Goal: Task Accomplishment & Management: Complete application form

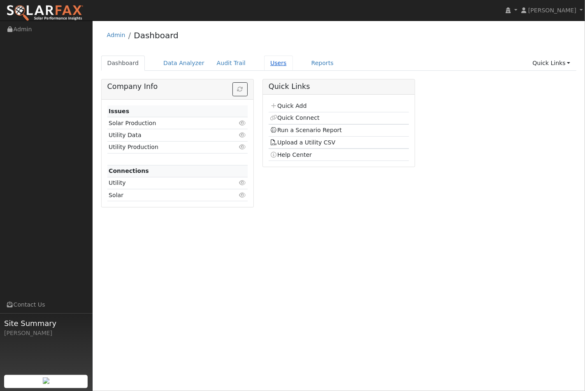
click at [268, 61] on link "Users" at bounding box center [278, 62] width 29 height 15
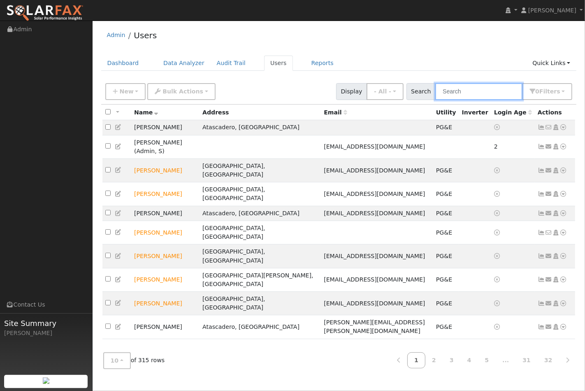
click at [466, 93] on input "text" at bounding box center [478, 91] width 87 height 17
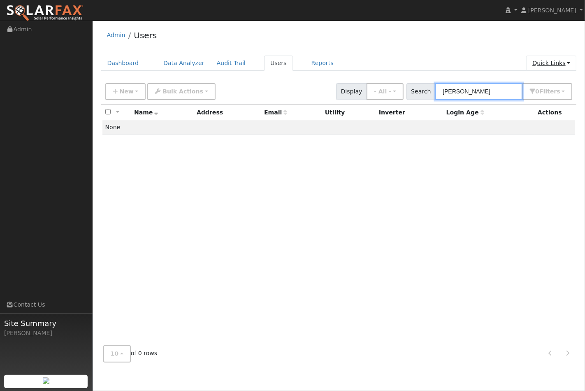
type input "lowry"
click at [549, 62] on link "Quick Links" at bounding box center [551, 62] width 50 height 15
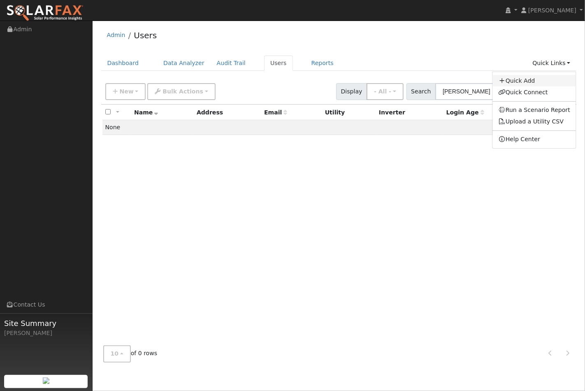
click at [527, 79] on link "Quick Add" at bounding box center [533, 81] width 83 height 12
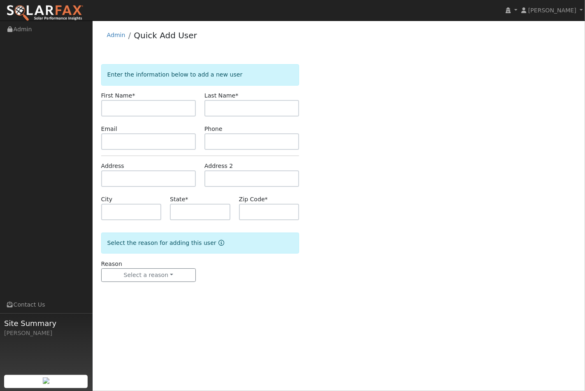
click at [113, 107] on input "text" at bounding box center [148, 108] width 95 height 16
type input "Kevin"
click at [114, 35] on link "Admin" at bounding box center [116, 35] width 18 height 7
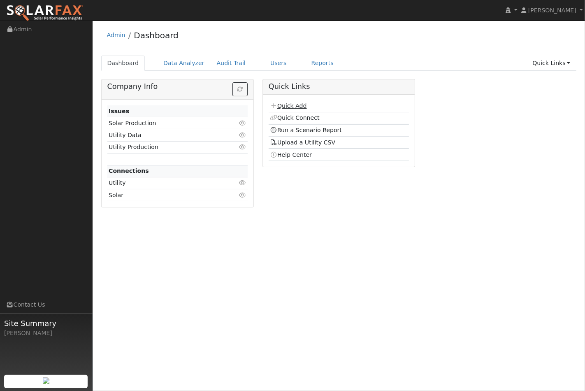
click at [296, 106] on link "Quick Add" at bounding box center [288, 105] width 37 height 7
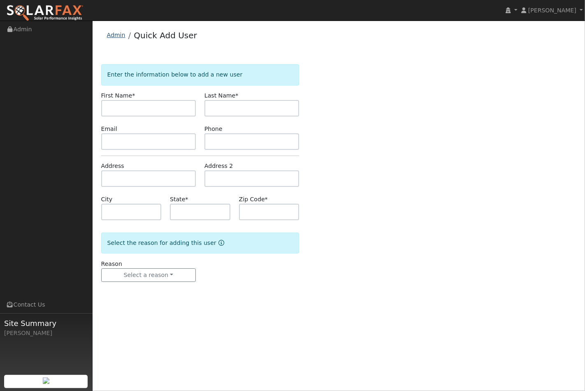
click at [114, 35] on link "Admin" at bounding box center [116, 35] width 18 height 7
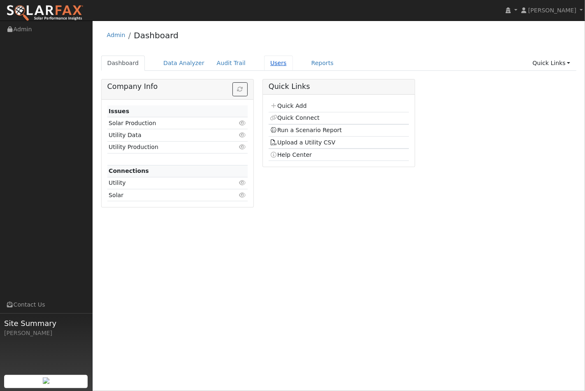
click at [264, 60] on link "Users" at bounding box center [278, 62] width 29 height 15
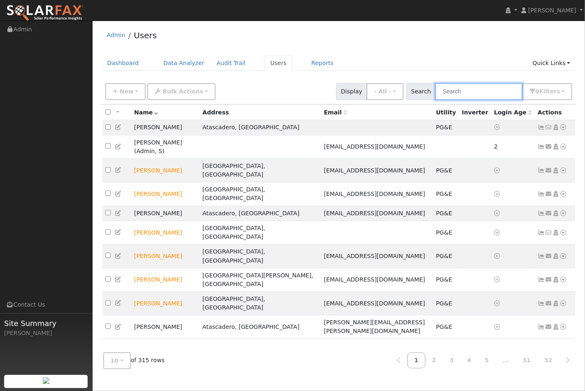
click at [474, 90] on input "text" at bounding box center [478, 91] width 87 height 17
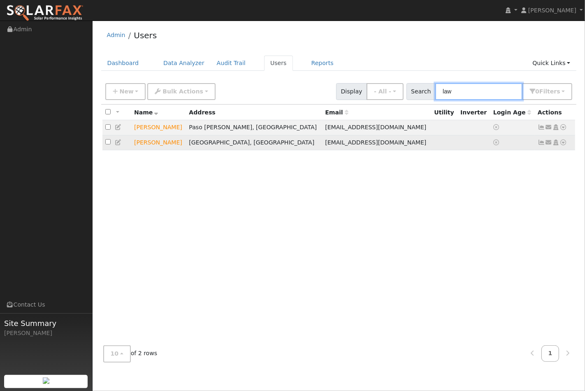
type input "law"
click at [565, 143] on icon at bounding box center [562, 142] width 7 height 6
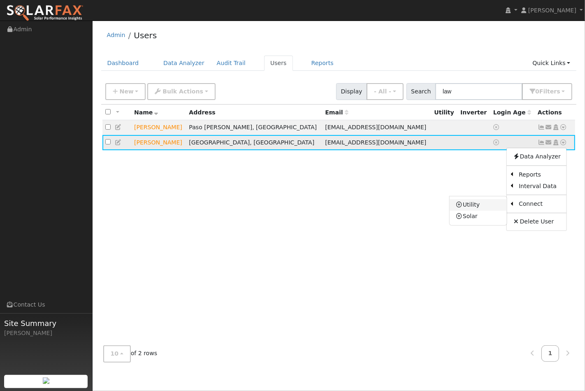
click at [482, 207] on link "Utility" at bounding box center [477, 205] width 57 height 12
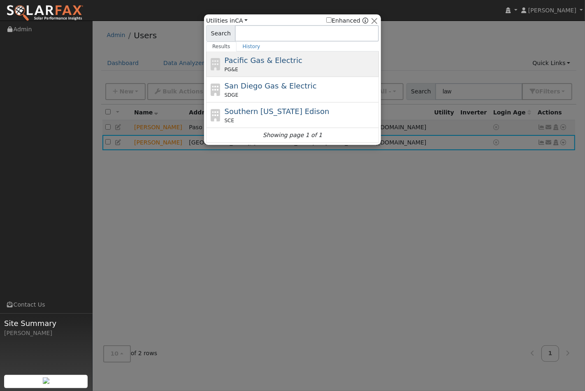
click at [237, 62] on span "Pacific Gas & Electric" at bounding box center [263, 60] width 78 height 9
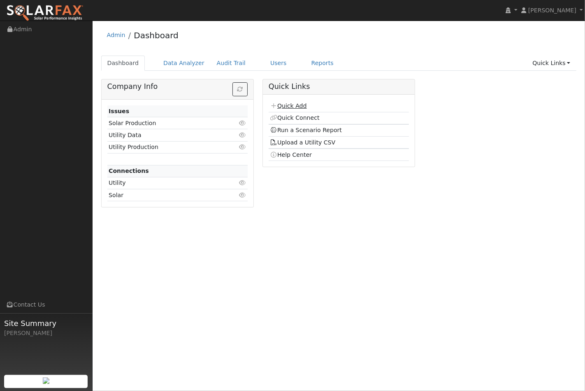
click at [285, 106] on link "Quick Add" at bounding box center [288, 105] width 37 height 7
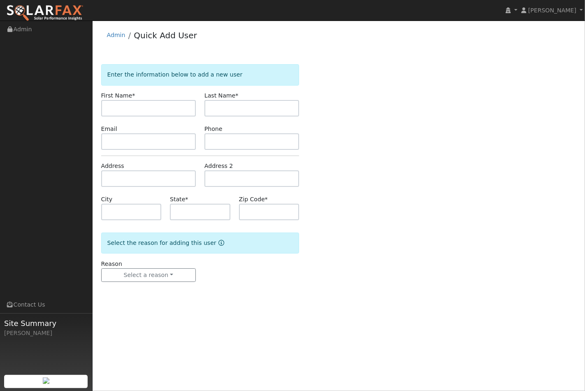
click at [121, 106] on input "text" at bounding box center [148, 108] width 95 height 16
type input "[PERSON_NAME]"
click at [121, 139] on input "text" at bounding box center [148, 141] width 95 height 16
click at [111, 177] on input "text" at bounding box center [148, 178] width 95 height 16
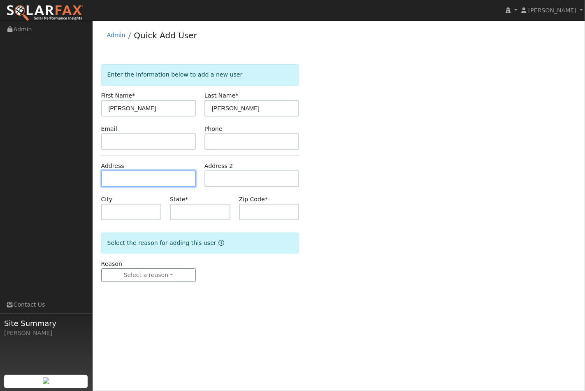
paste input "https://solarponics.pipedrive.com/activities/list/user/11319237?selected=238870…"
type input "https://solarponics.pipedrive.com/activities/list/user/11319237?selected=238870…"
drag, startPoint x: 191, startPoint y: 178, endPoint x: 34, endPoint y: 177, distance: 157.0
click at [34, 177] on div "installed Jeff Riley Jeff Riley Profile My Company Help Center Terms Of Service…" at bounding box center [292, 206] width 585 height 370
click at [119, 173] on input "text" at bounding box center [148, 178] width 95 height 16
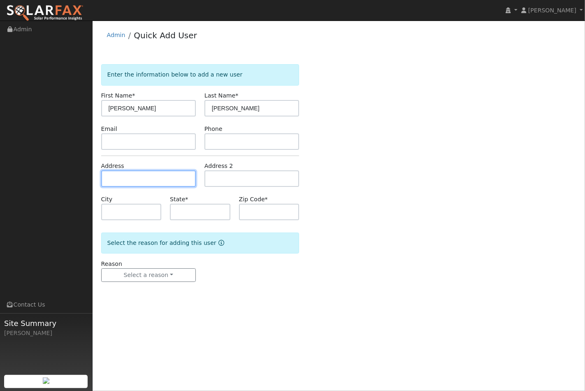
paste input "53062 Smith Rd, Bradley, CA 93426, USA"
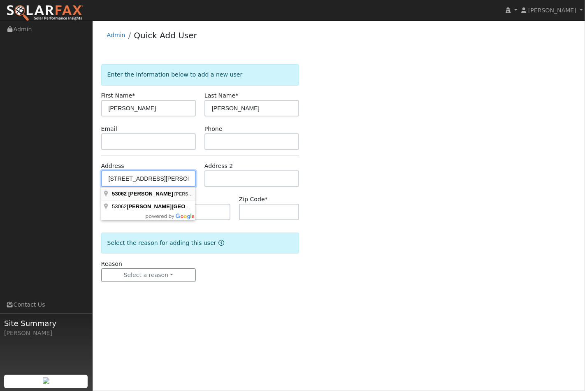
type input "53062 Smith Road"
type input "Bradley"
type input "CA"
type input "93426"
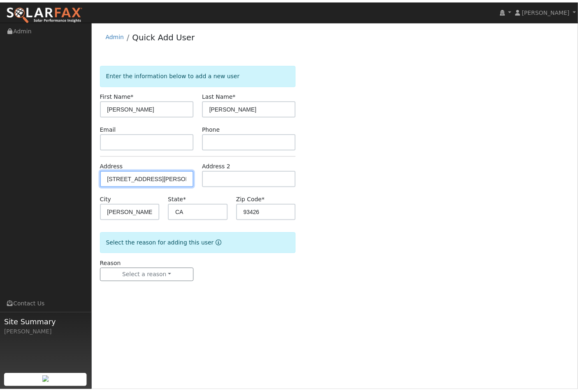
scroll to position [0, 0]
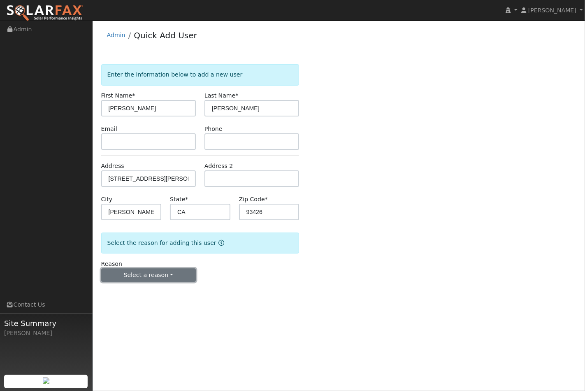
click at [171, 273] on button "Select a reason" at bounding box center [148, 275] width 95 height 14
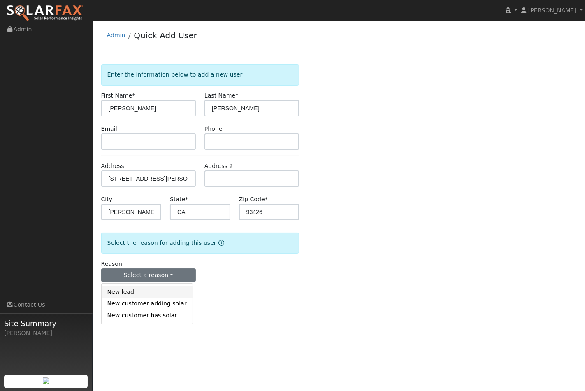
click at [159, 292] on link "New lead" at bounding box center [147, 292] width 91 height 12
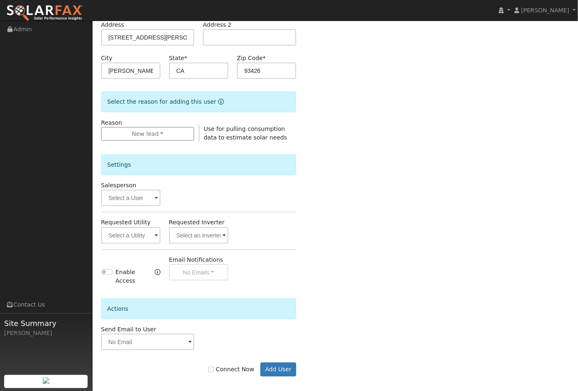
scroll to position [142, 0]
drag, startPoint x: 217, startPoint y: 362, endPoint x: 222, endPoint y: 366, distance: 6.8
click at [214, 365] on input "Connect Now" at bounding box center [211, 368] width 6 height 6
checkbox input "true"
click at [283, 366] on button "Add User" at bounding box center [278, 368] width 36 height 14
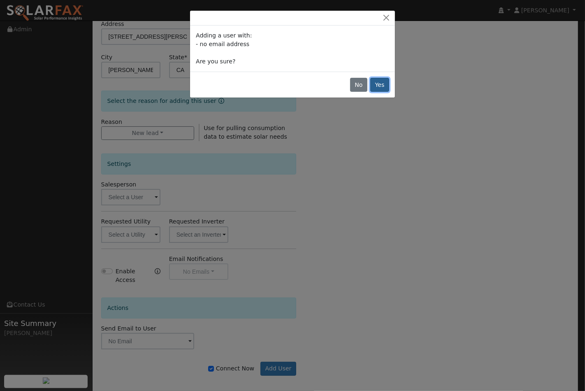
click at [379, 81] on button "Yes" at bounding box center [379, 85] width 19 height 14
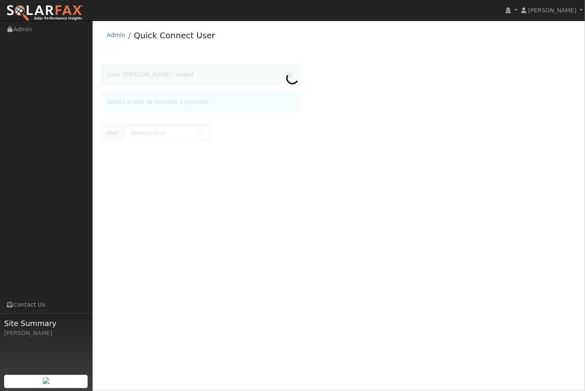
type input "[PERSON_NAME]"
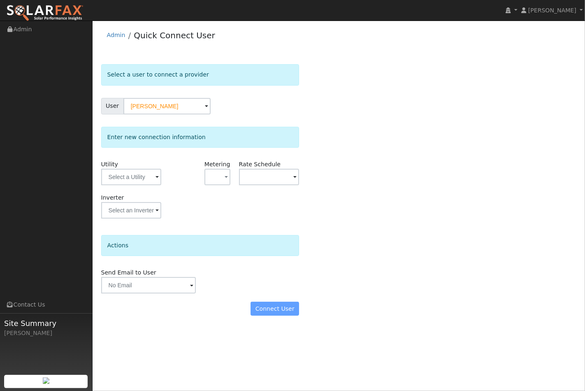
click at [157, 179] on span at bounding box center [156, 177] width 3 height 9
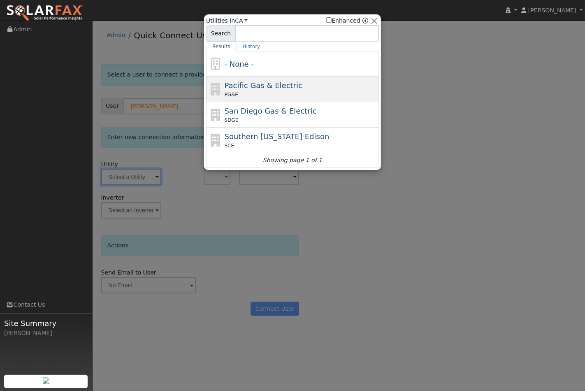
click at [243, 88] on span "Pacific Gas & Electric" at bounding box center [263, 85] width 78 height 9
type input "PG&E"
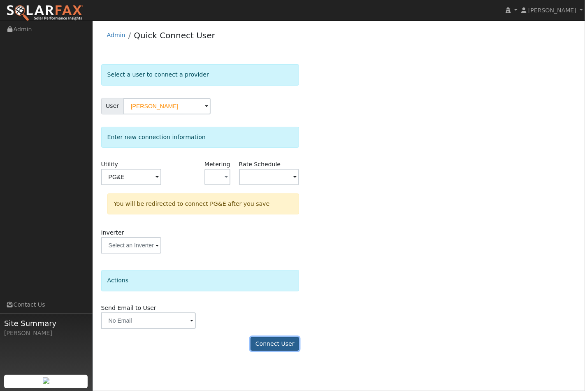
click at [275, 346] on button "Connect User" at bounding box center [274, 344] width 49 height 14
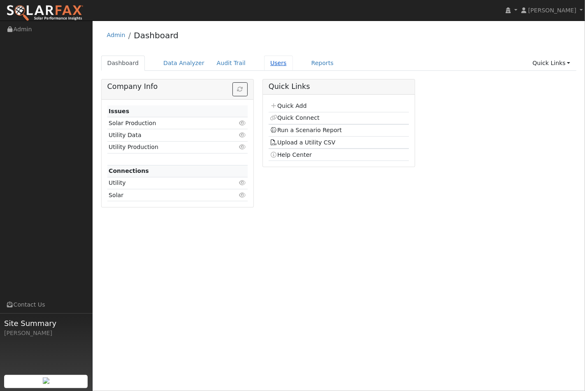
click at [264, 64] on link "Users" at bounding box center [278, 62] width 29 height 15
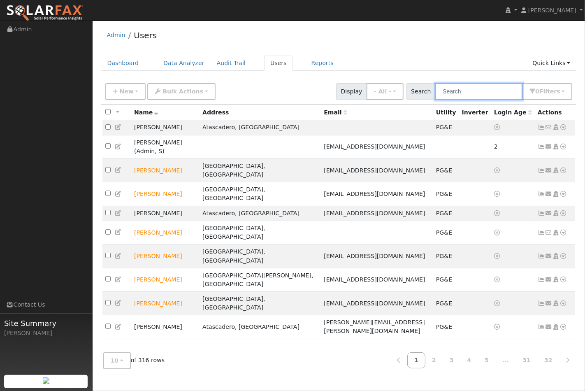
click at [467, 92] on input "text" at bounding box center [478, 91] width 87 height 17
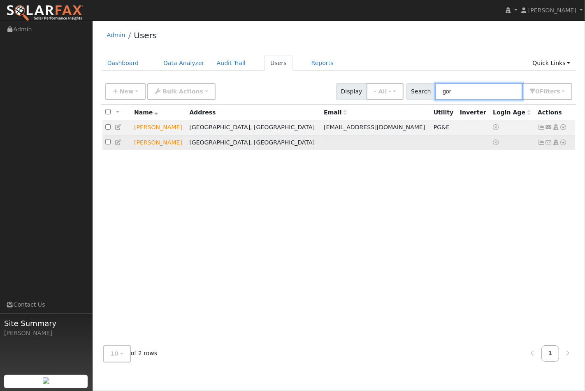
type input "gor"
click at [562, 144] on icon at bounding box center [562, 142] width 7 height 6
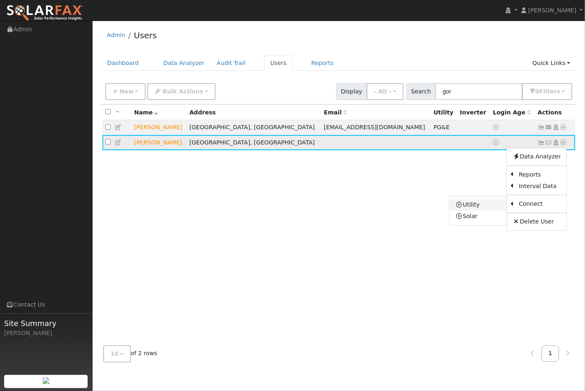
click at [469, 203] on link "Utility" at bounding box center [477, 205] width 57 height 12
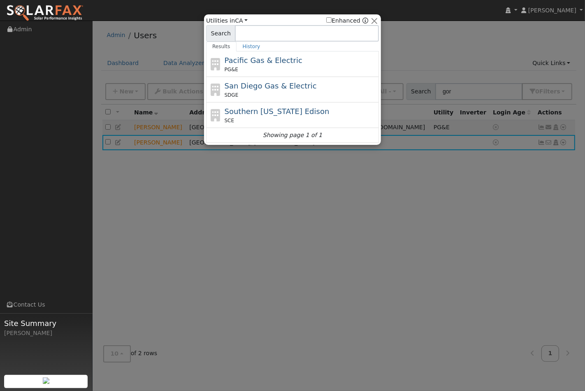
click at [247, 64] on div "Pacific Gas & Electric PG&E" at bounding box center [300, 64] width 153 height 18
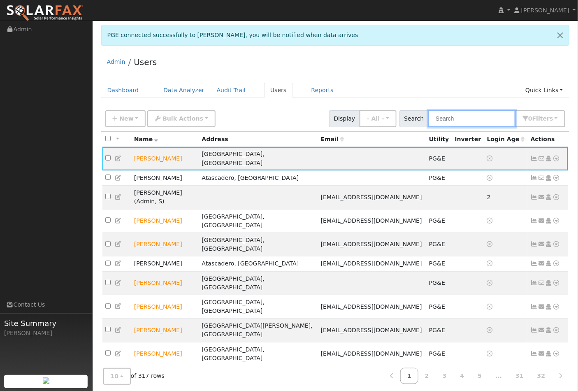
click at [459, 118] on input "text" at bounding box center [471, 118] width 87 height 17
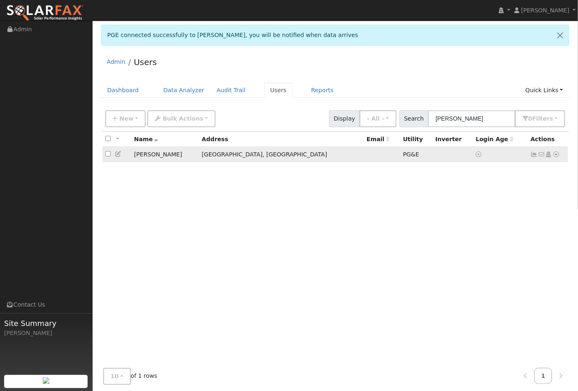
click at [558, 155] on icon at bounding box center [555, 154] width 7 height 6
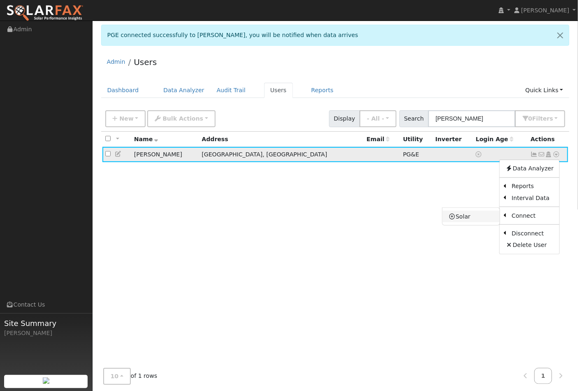
click at [462, 217] on link "Solar" at bounding box center [470, 216] width 57 height 12
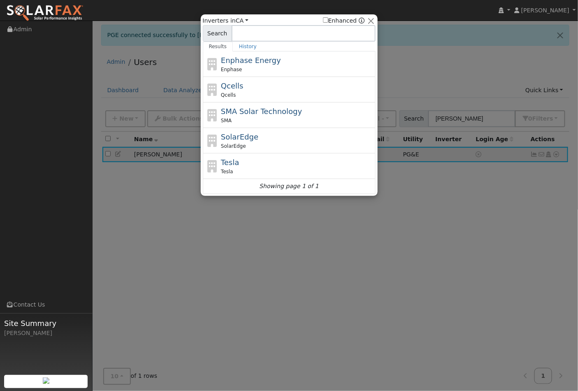
click at [462, 217] on div at bounding box center [289, 195] width 578 height 391
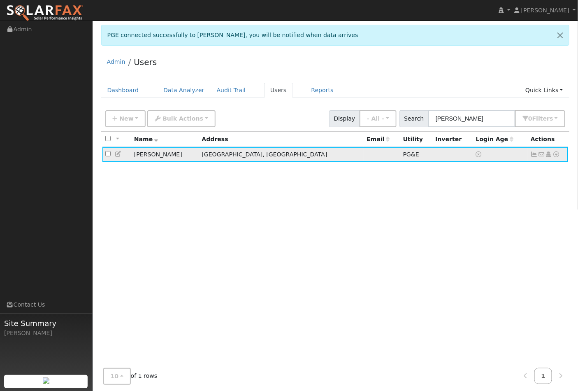
click at [555, 155] on icon at bounding box center [555, 154] width 7 height 6
click at [383, 301] on div "All None All on page None on page Name Address Email Utility Inverter Login Age…" at bounding box center [335, 249] width 468 height 234
drag, startPoint x: 472, startPoint y: 120, endPoint x: 437, endPoint y: 119, distance: 34.5
click at [437, 119] on input "gange" at bounding box center [471, 118] width 87 height 17
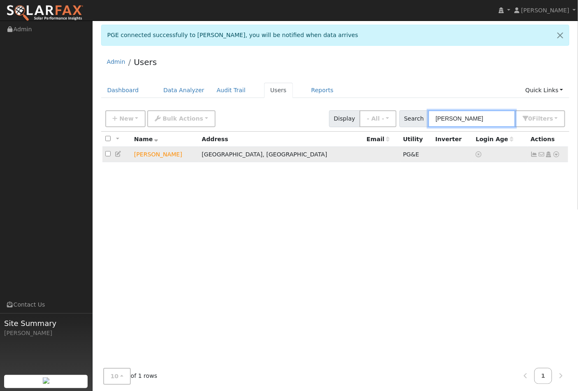
type input "gorman"
click at [558, 155] on icon at bounding box center [555, 154] width 7 height 6
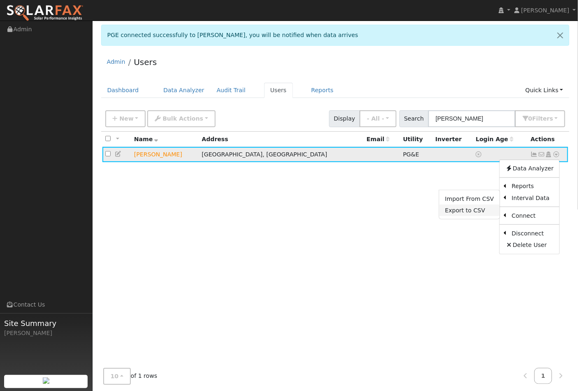
click at [475, 208] on link "Export to CSV" at bounding box center [469, 210] width 60 height 12
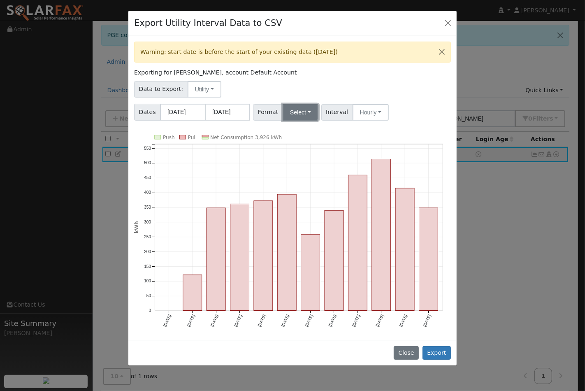
click at [303, 111] on button "Select" at bounding box center [300, 112] width 36 height 16
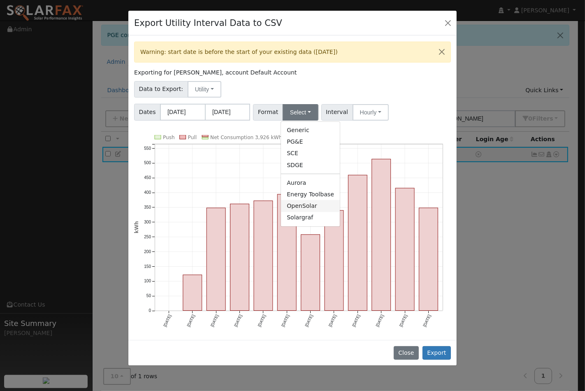
click at [302, 203] on link "OpenSolar" at bounding box center [310, 206] width 59 height 12
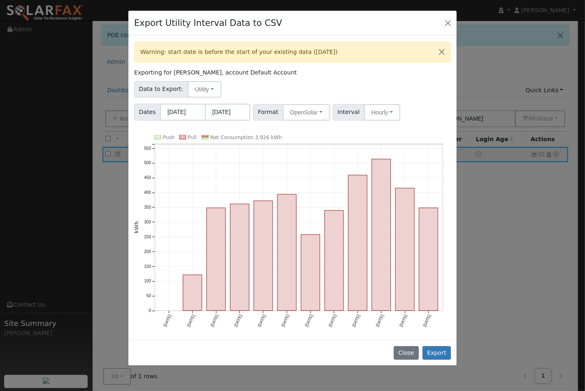
click at [299, 78] on div "Data to Export: Utility Utility Solar" at bounding box center [292, 87] width 319 height 19
click at [436, 346] on button "Export" at bounding box center [436, 353] width 28 height 14
